Goal: Task Accomplishment & Management: Manage account settings

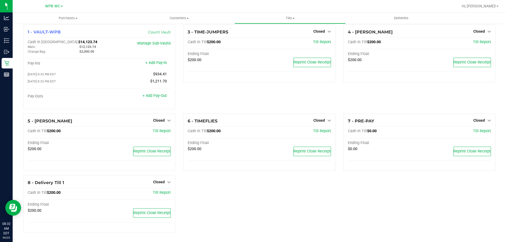
scroll to position [5, 0]
click at [478, 119] on span "Closed" at bounding box center [479, 120] width 12 height 4
click at [474, 132] on link "Open Till" at bounding box center [479, 131] width 14 height 4
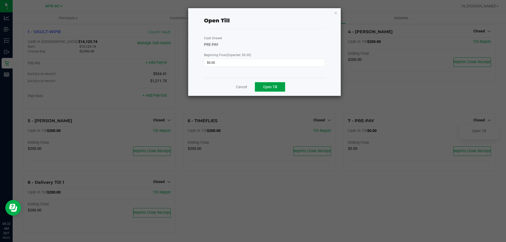
click at [271, 90] on button "Open Till" at bounding box center [270, 86] width 30 height 9
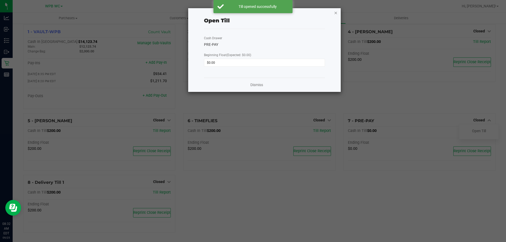
click at [336, 12] on icon "button" at bounding box center [336, 12] width 4 height 6
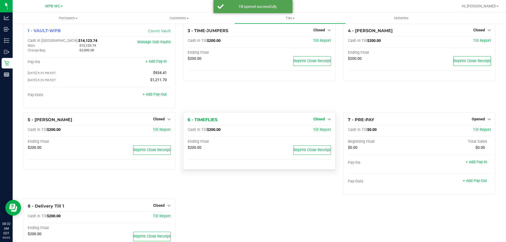
click at [317, 120] on span "Closed" at bounding box center [319, 119] width 12 height 4
click at [308, 132] on div "Open Till" at bounding box center [318, 130] width 39 height 7
click at [312, 132] on link "Open Till" at bounding box center [319, 130] width 14 height 4
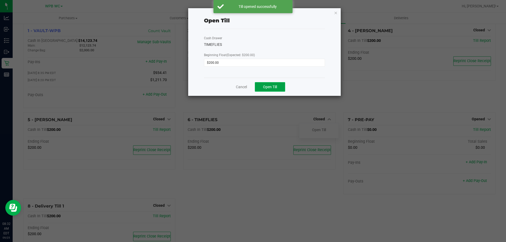
click at [268, 87] on span "Open Till" at bounding box center [270, 87] width 14 height 4
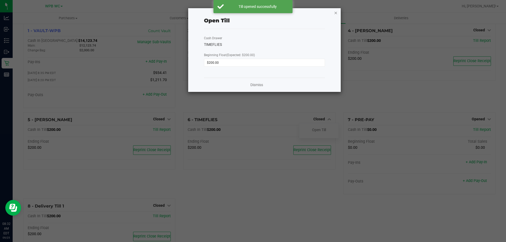
drag, startPoint x: 335, startPoint y: 13, endPoint x: 330, endPoint y: 27, distance: 15.2
click at [336, 13] on icon "button" at bounding box center [336, 12] width 4 height 6
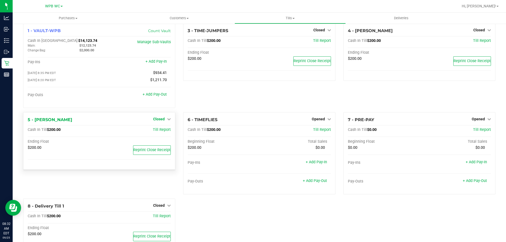
click at [167, 119] on icon at bounding box center [169, 119] width 4 height 4
click at [162, 132] on link "Open Till" at bounding box center [159, 130] width 14 height 4
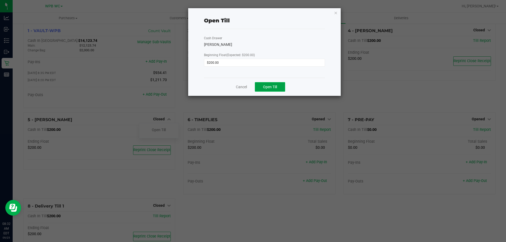
click at [271, 85] on span "Open Till" at bounding box center [270, 87] width 14 height 4
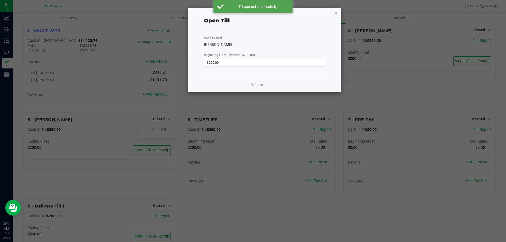
click at [335, 13] on icon "button" at bounding box center [336, 12] width 4 height 6
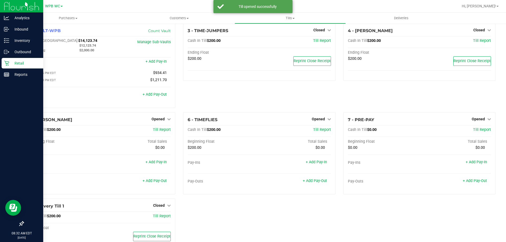
click at [22, 62] on p "Retail" at bounding box center [25, 63] width 32 height 6
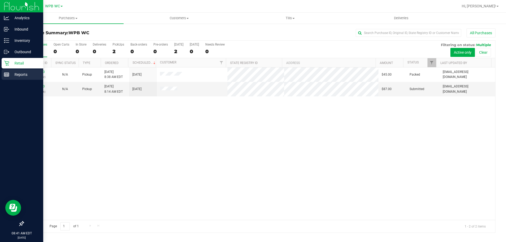
click at [5, 76] on line at bounding box center [6, 76] width 5 height 0
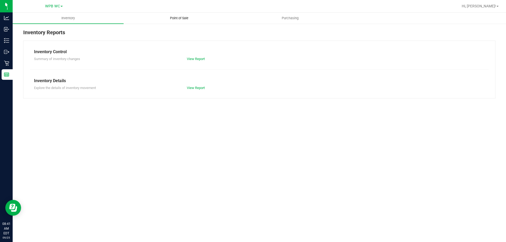
click at [174, 15] on uib-tab-heading "Point of Sale" at bounding box center [179, 18] width 110 height 11
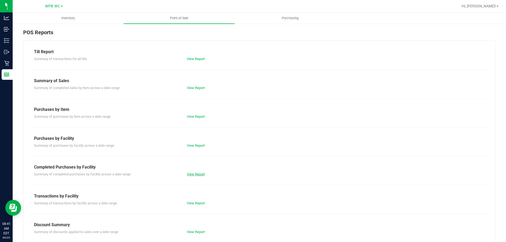
click at [194, 174] on link "View Report" at bounding box center [196, 174] width 18 height 4
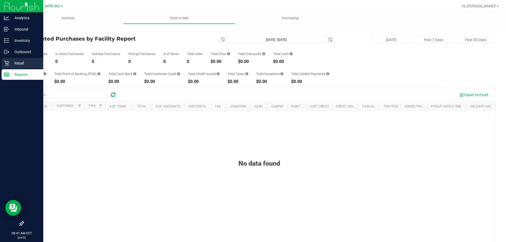
click at [8, 62] on icon at bounding box center [6, 63] width 5 height 5
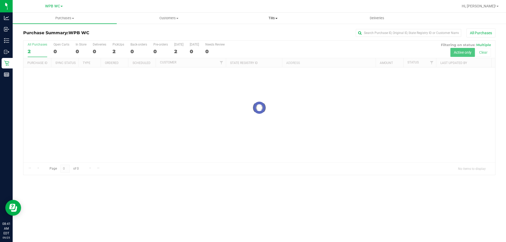
click at [272, 18] on span "Tills" at bounding box center [273, 18] width 104 height 5
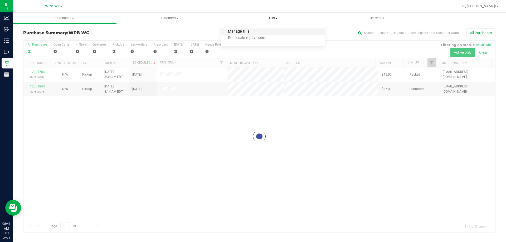
click at [241, 31] on span "Manage tills" at bounding box center [239, 32] width 36 height 4
